Goal: Book appointment/travel/reservation

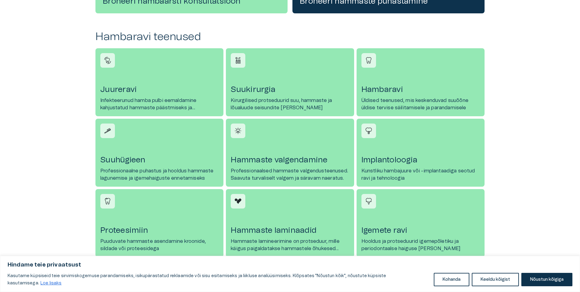
scroll to position [274, 0]
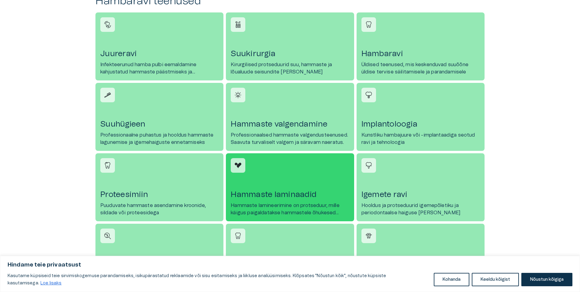
click at [288, 195] on h4 "Hammaste laminaadid" at bounding box center [290, 195] width 118 height 10
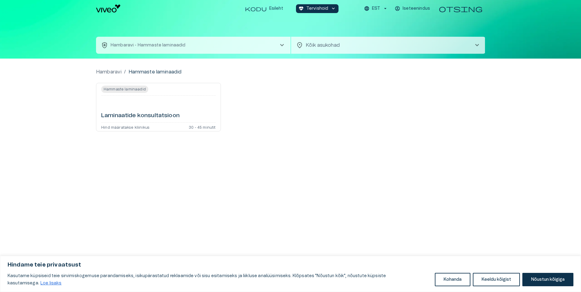
click at [137, 89] on span "Hammaste laminaadid" at bounding box center [124, 89] width 47 height 5
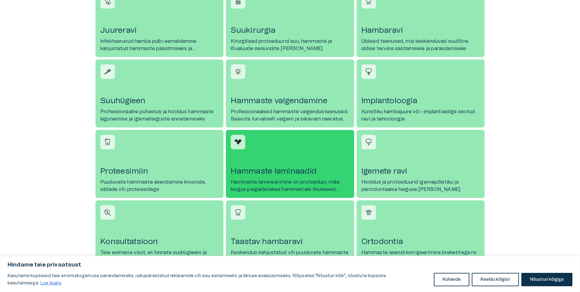
scroll to position [274, 0]
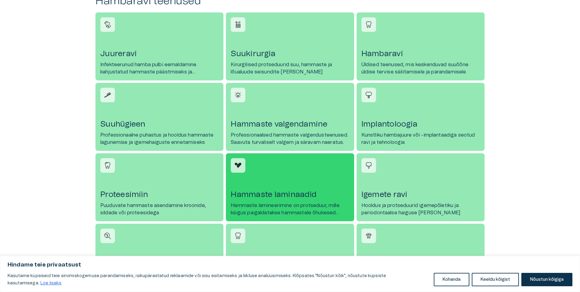
click at [301, 196] on h4 "Hammaste laminaadid" at bounding box center [290, 195] width 118 height 10
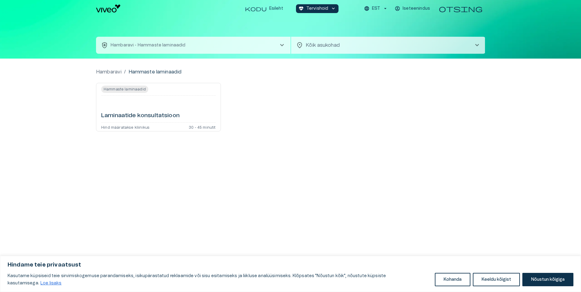
click at [141, 126] on p "Hind määratakse kliinikus" at bounding box center [125, 127] width 48 height 4
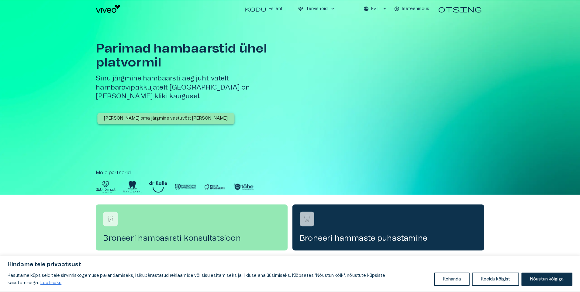
scroll to position [274, 0]
